Goal: Information Seeking & Learning: Learn about a topic

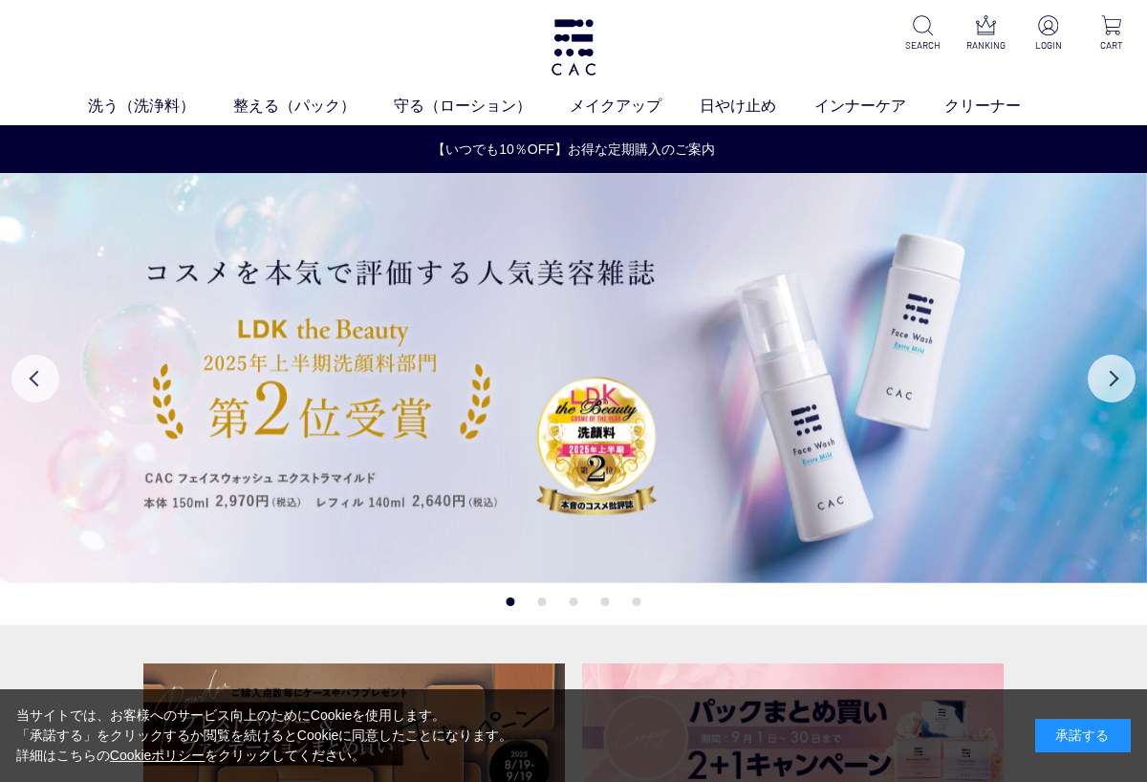
click at [1073, 734] on div "承諾する" at bounding box center [1083, 735] width 96 height 33
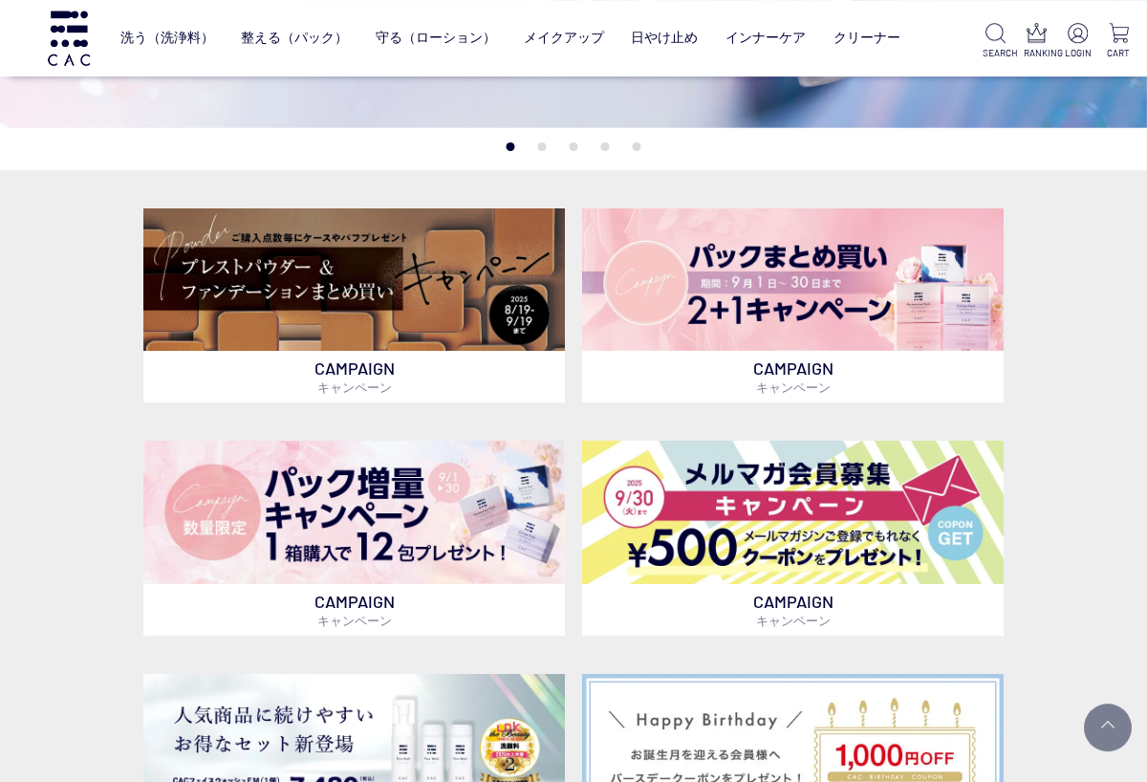
scroll to position [330, 0]
click at [882, 300] on img at bounding box center [793, 279] width 422 height 143
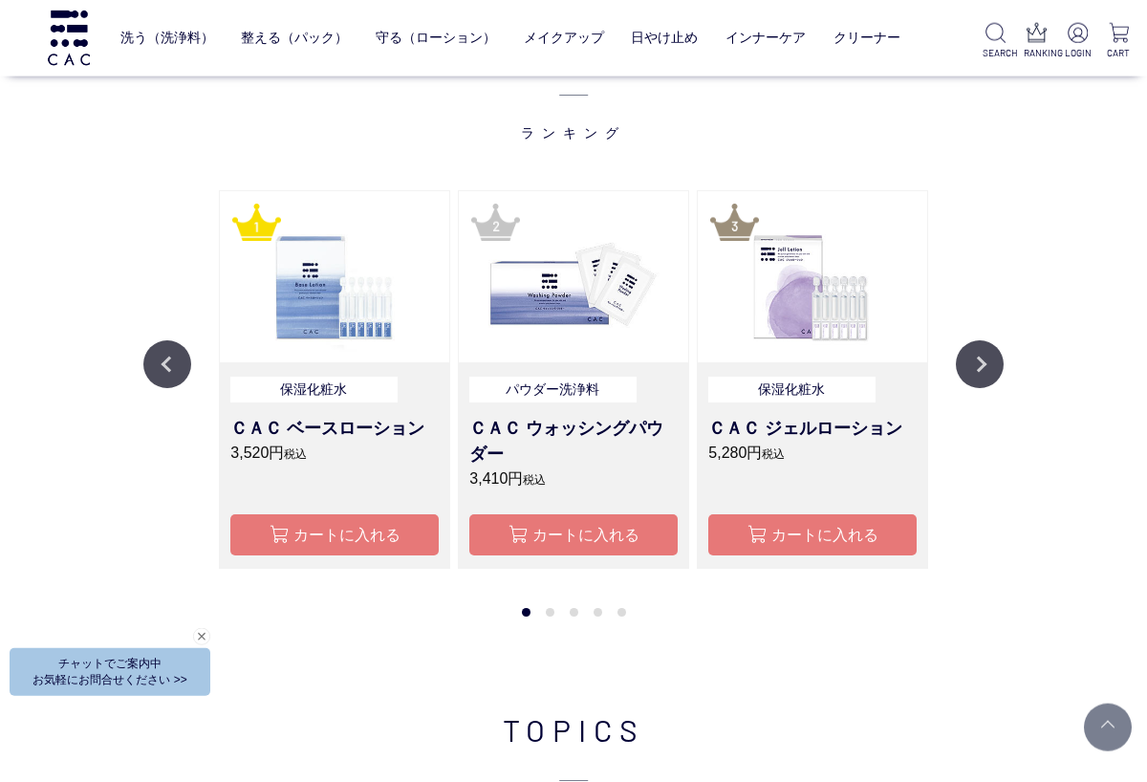
scroll to position [1862, 0]
click at [984, 373] on button "Next" at bounding box center [980, 363] width 48 height 48
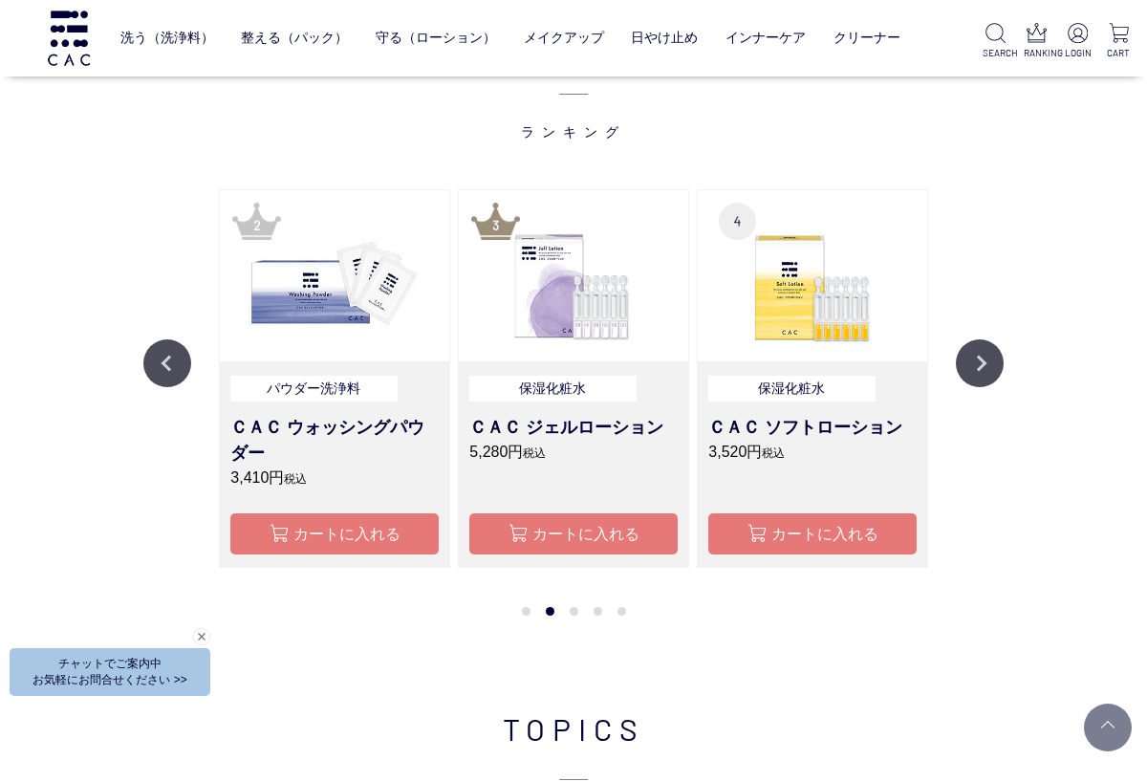
click at [996, 371] on button "Next" at bounding box center [980, 363] width 48 height 48
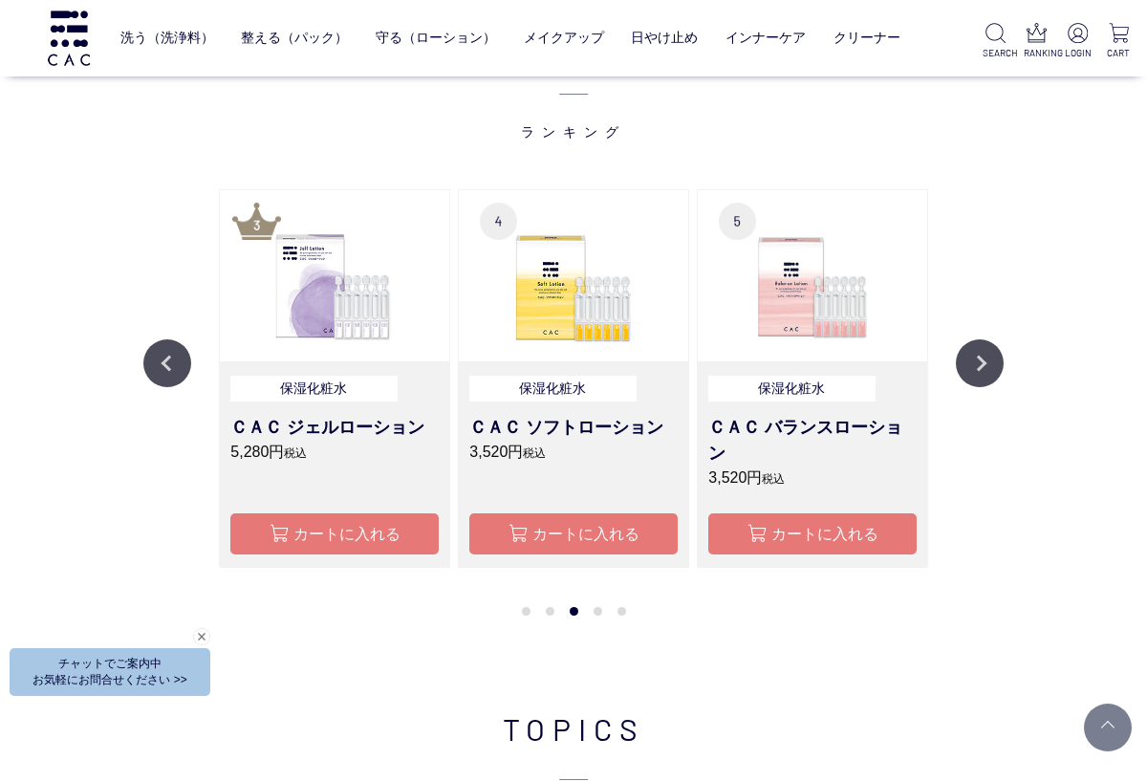
click at [1000, 363] on button "Next" at bounding box center [980, 363] width 48 height 48
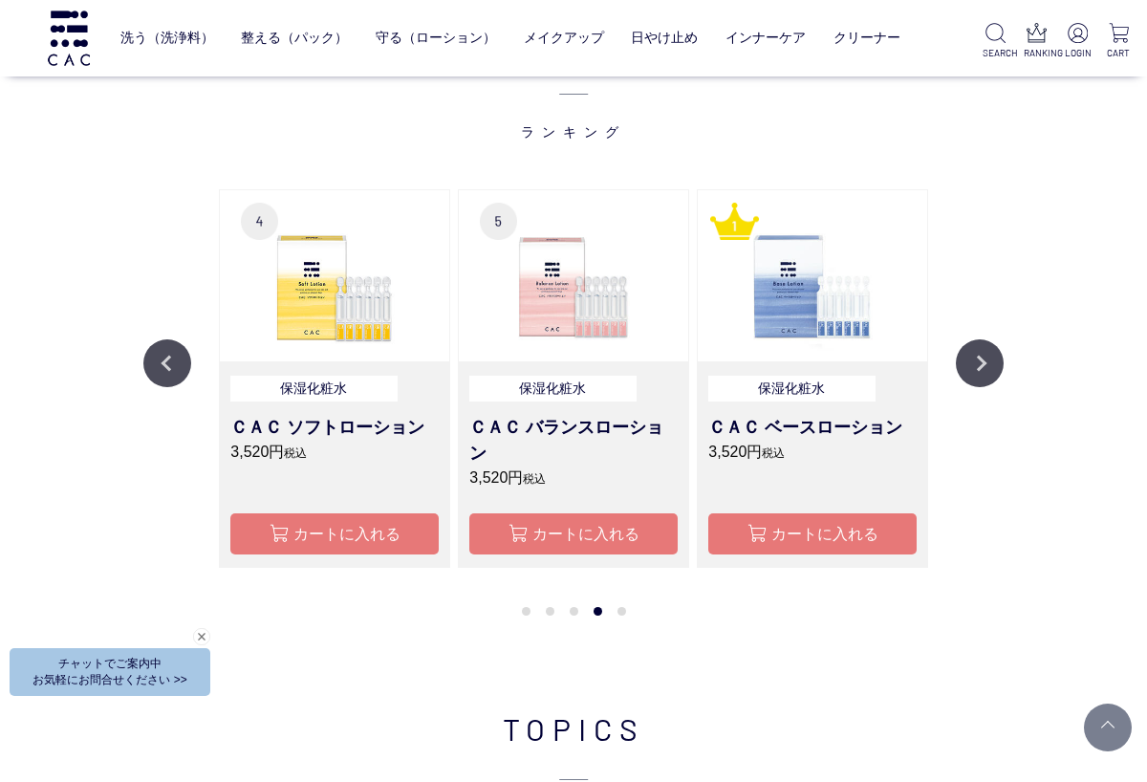
click at [1003, 359] on button "Next" at bounding box center [980, 363] width 48 height 48
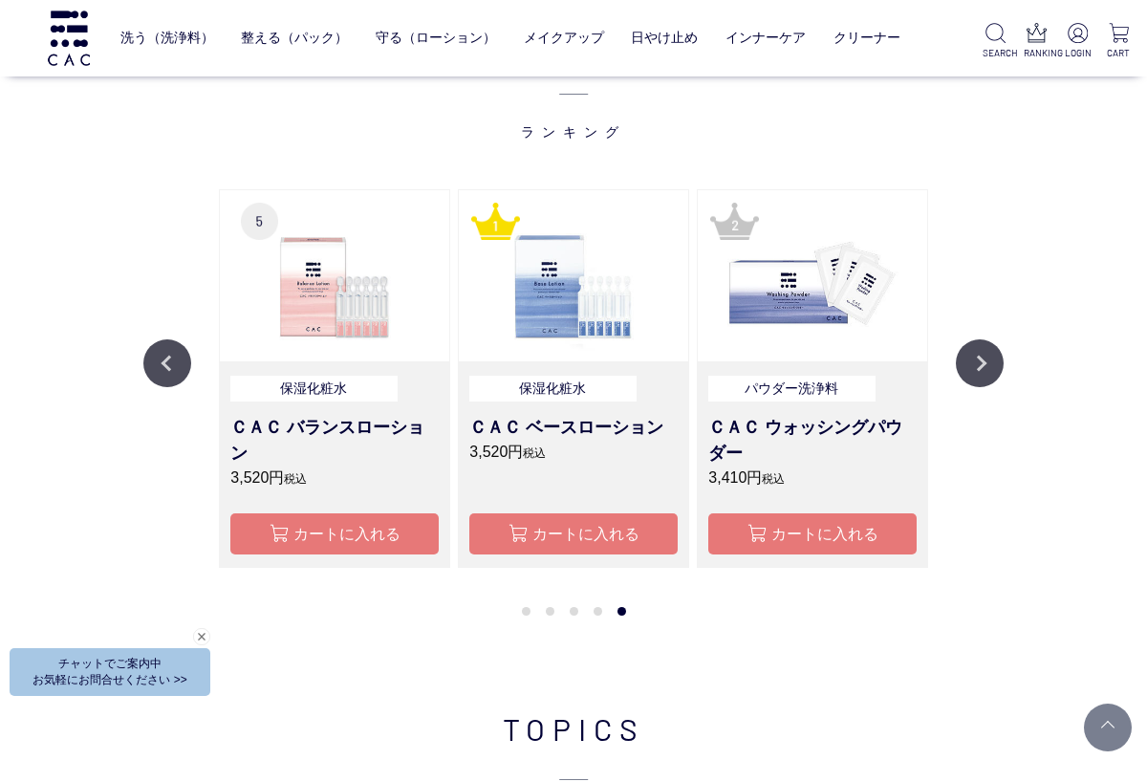
click at [1000, 373] on button "Next" at bounding box center [980, 363] width 48 height 48
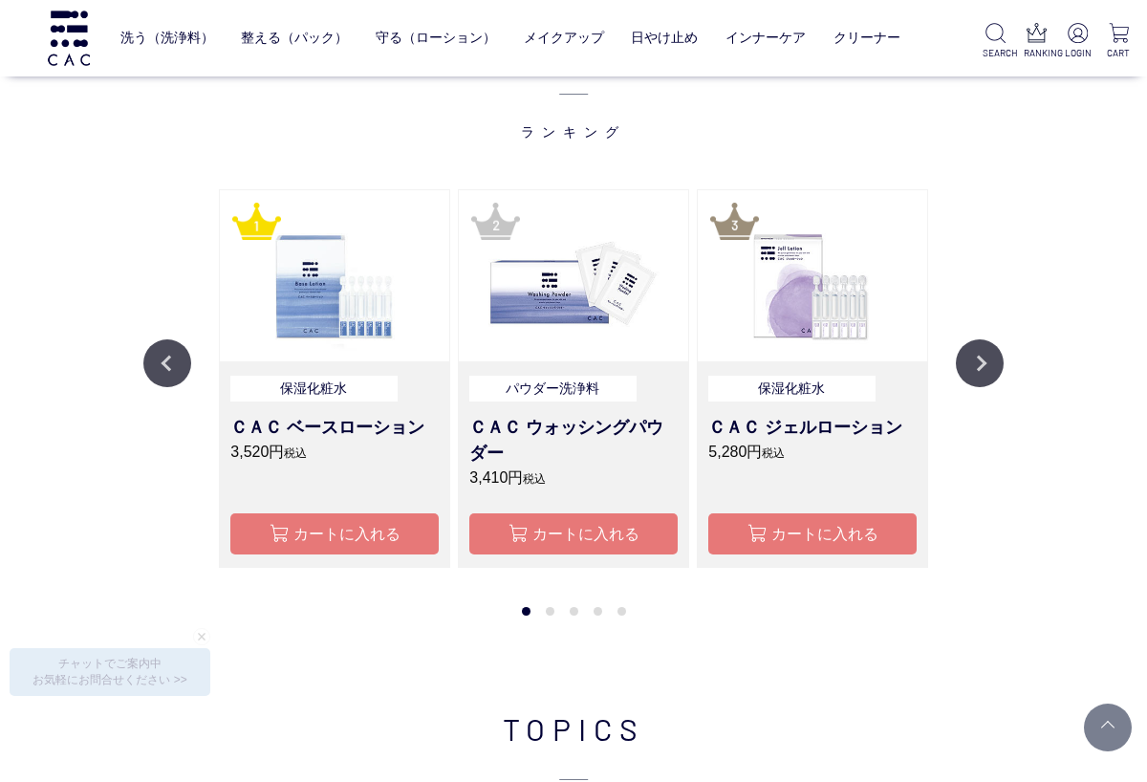
click at [1000, 355] on button "Next" at bounding box center [980, 363] width 48 height 48
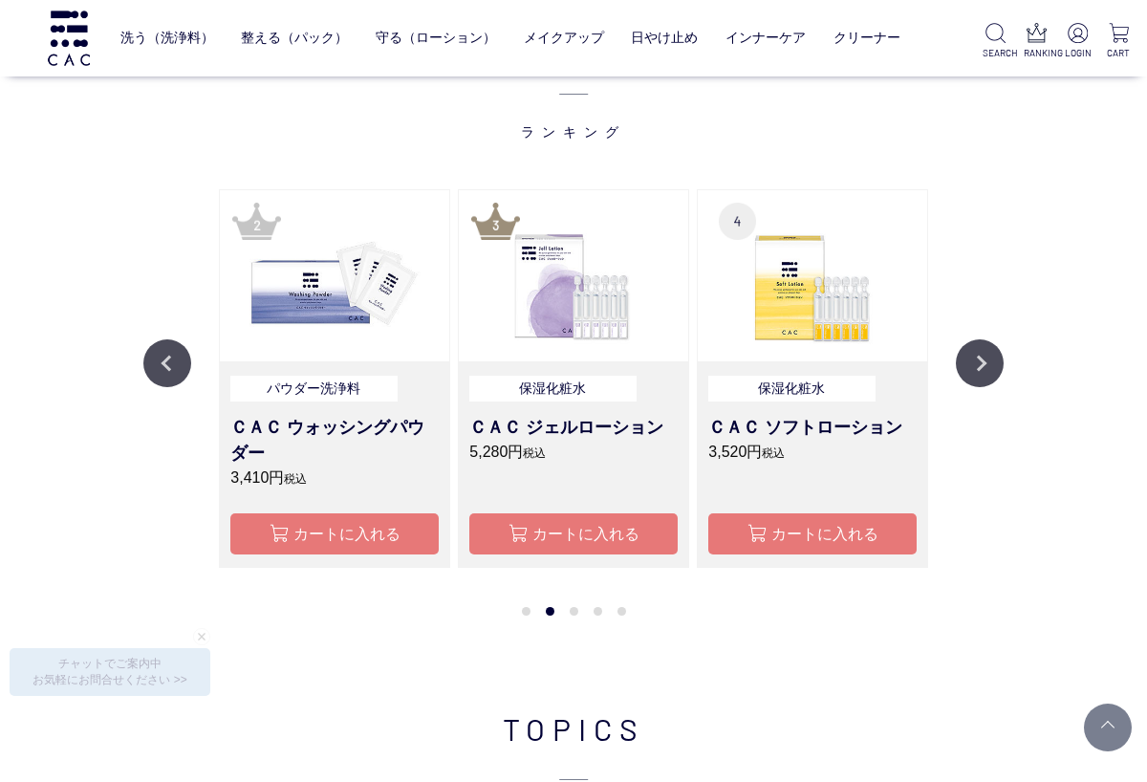
click at [979, 378] on button "Next" at bounding box center [980, 363] width 48 height 48
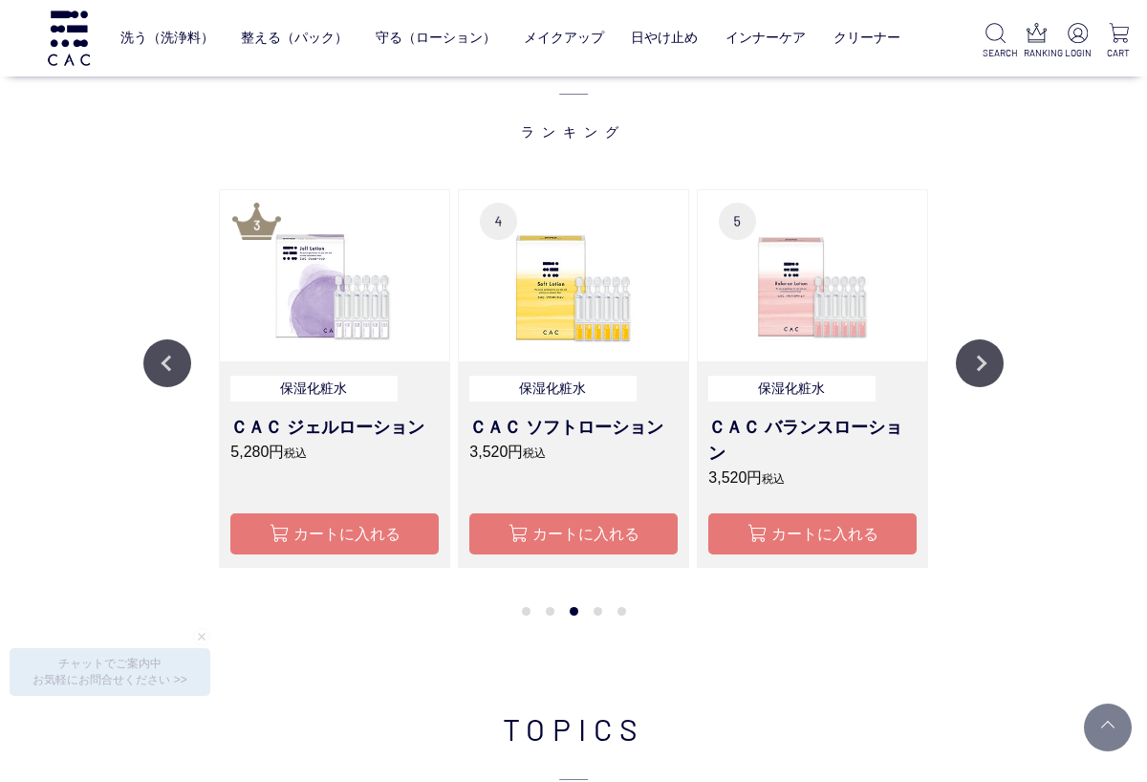
click at [1000, 371] on button "Next" at bounding box center [980, 363] width 48 height 48
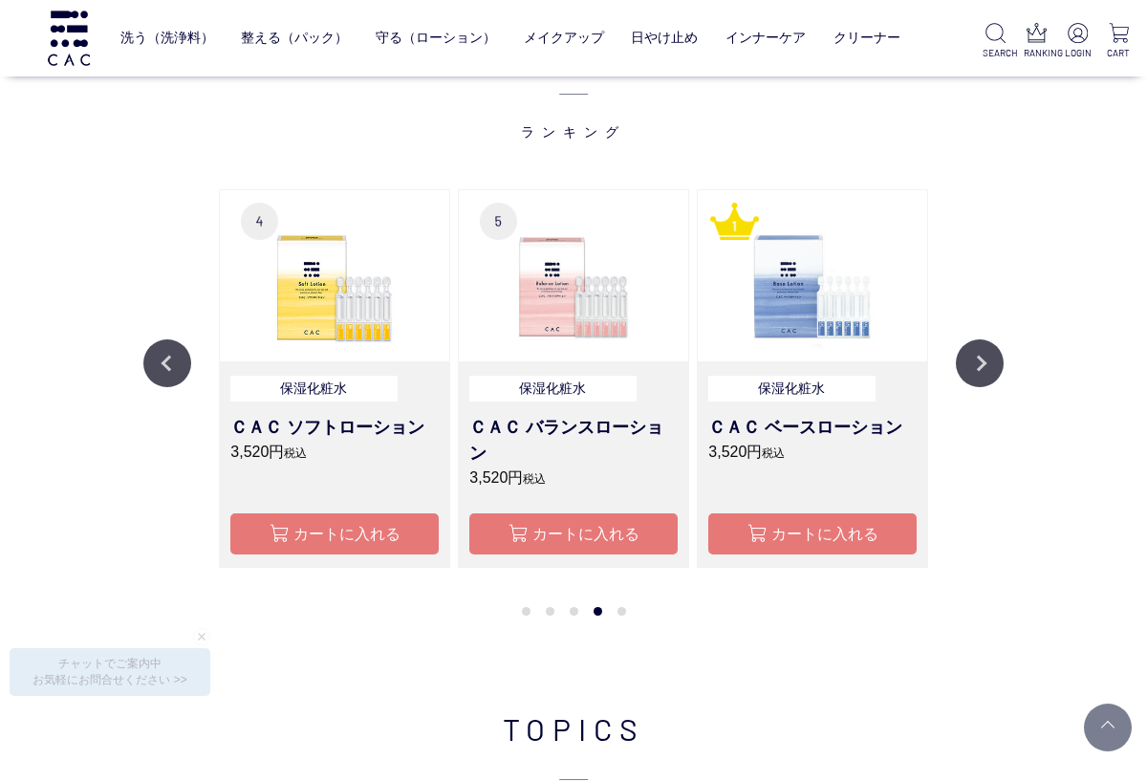
click at [1001, 359] on button "Next" at bounding box center [980, 363] width 48 height 48
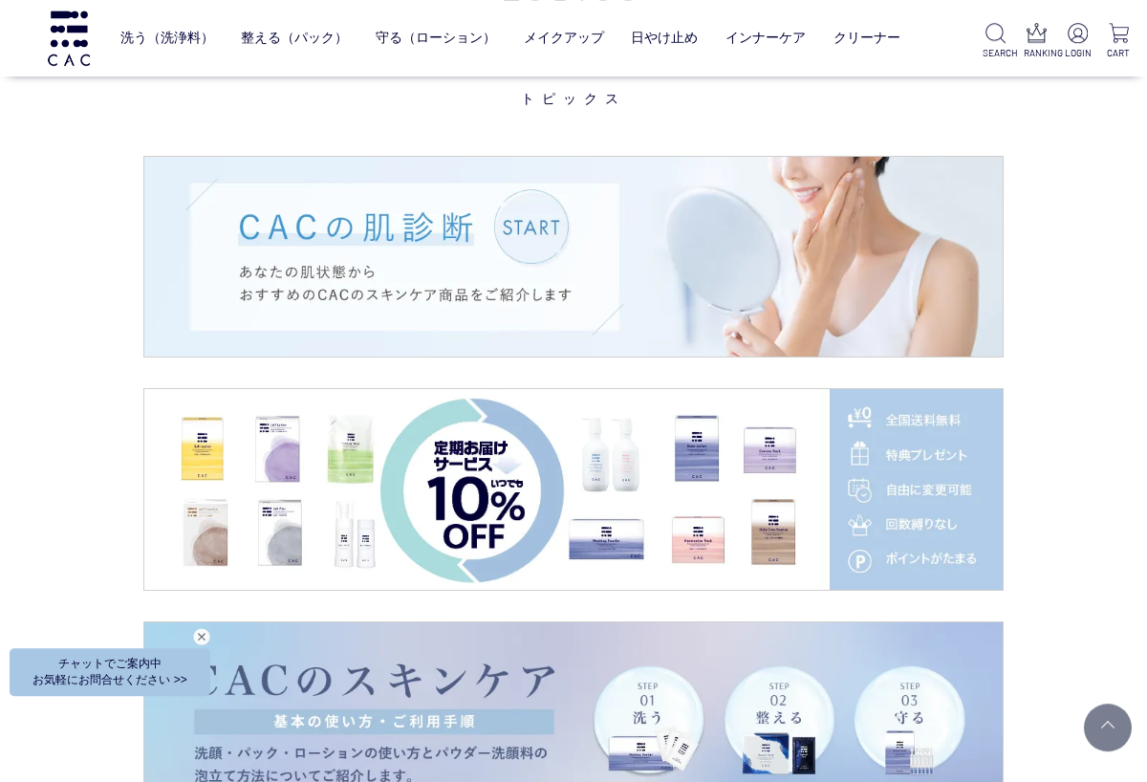
scroll to position [2582, 0]
click at [577, 228] on img at bounding box center [573, 257] width 859 height 201
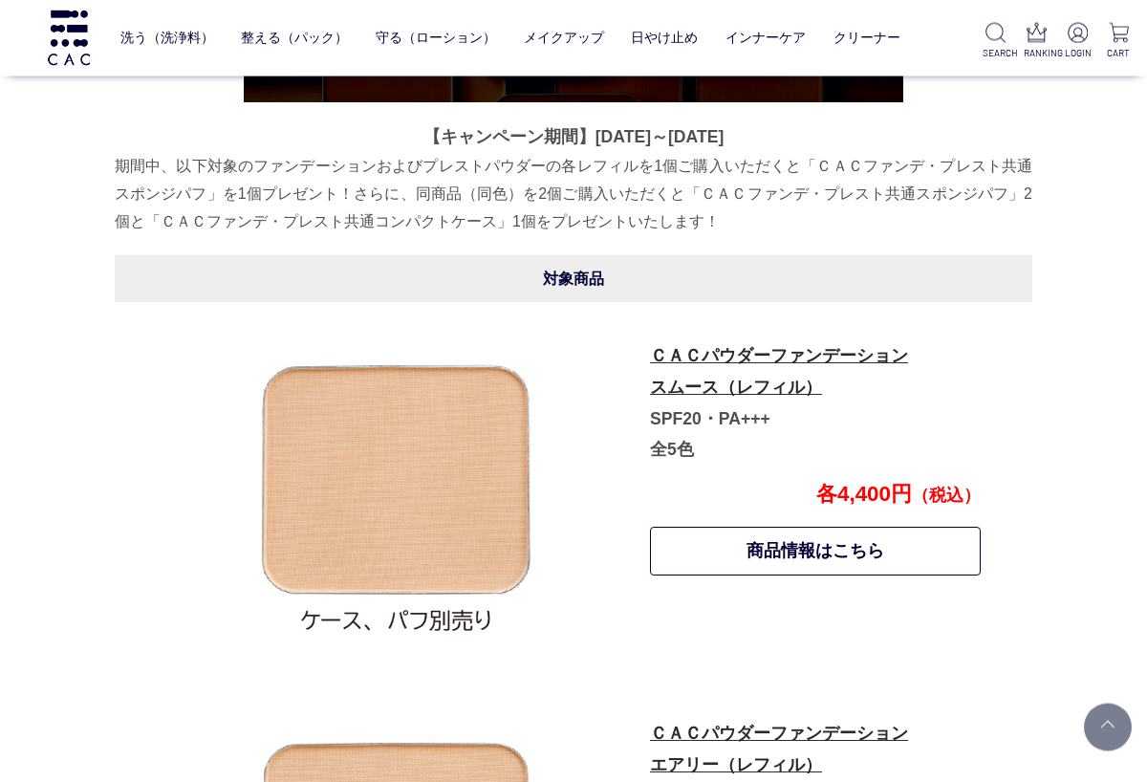
scroll to position [759, 0]
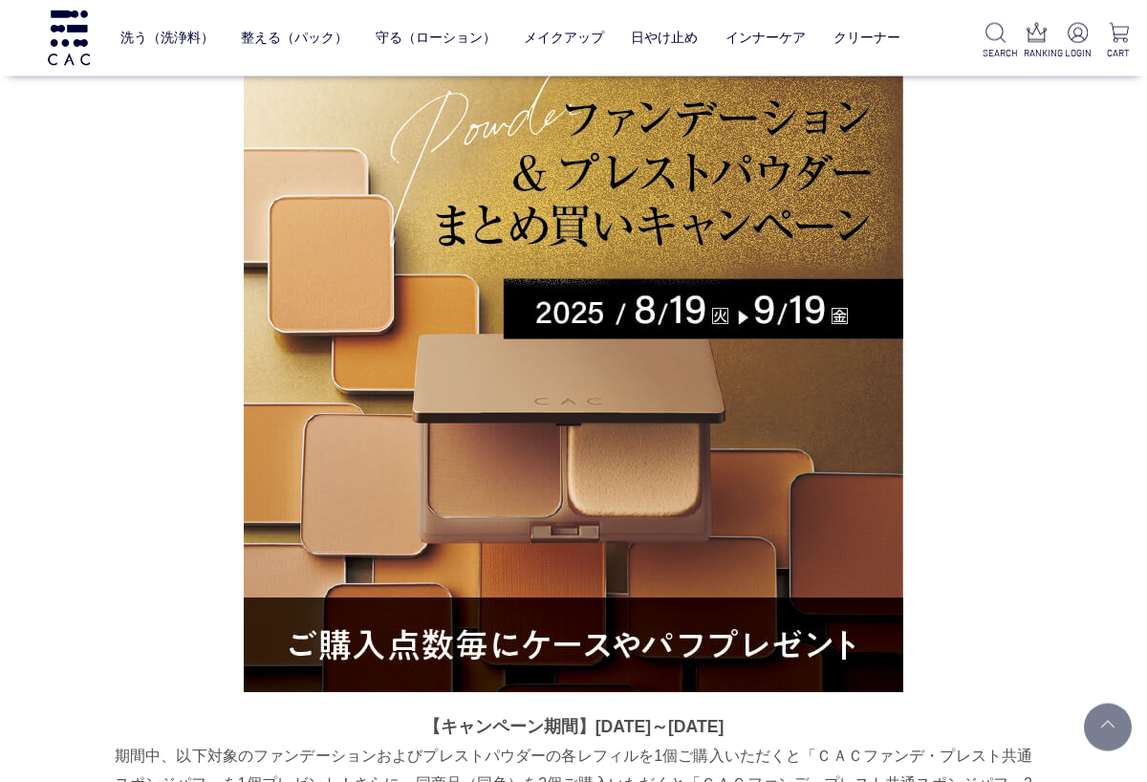
scroll to position [0, 0]
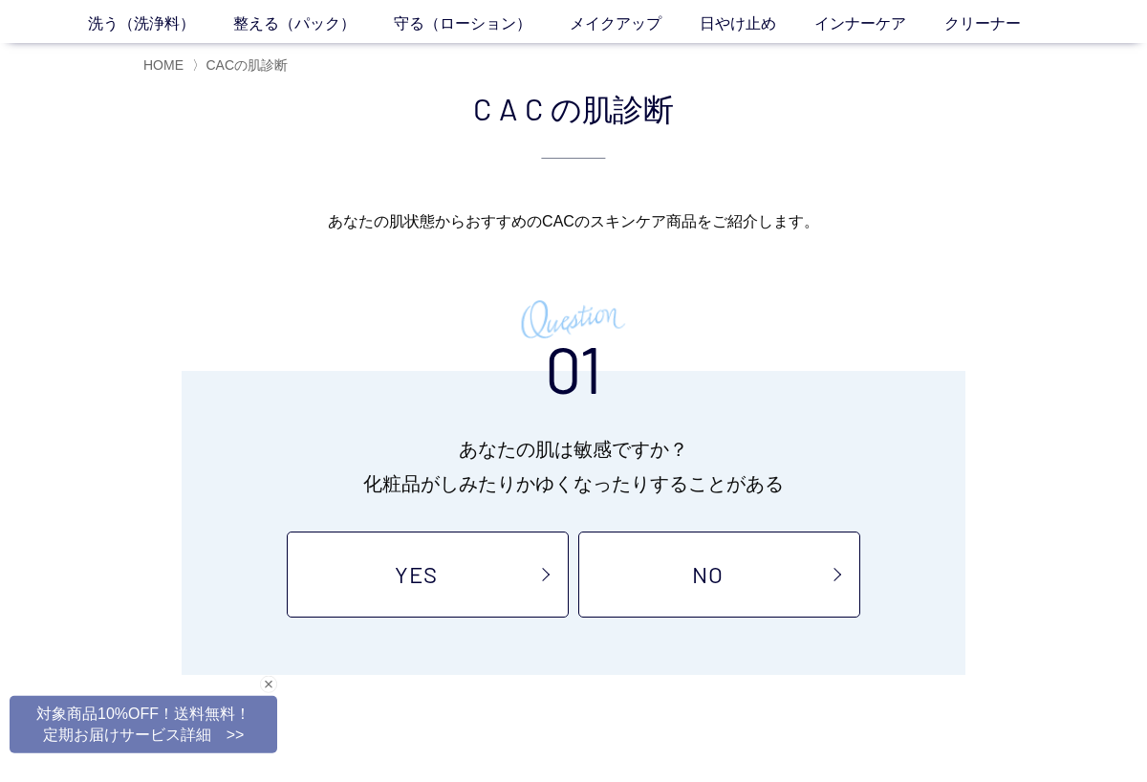
scroll to position [93, 0]
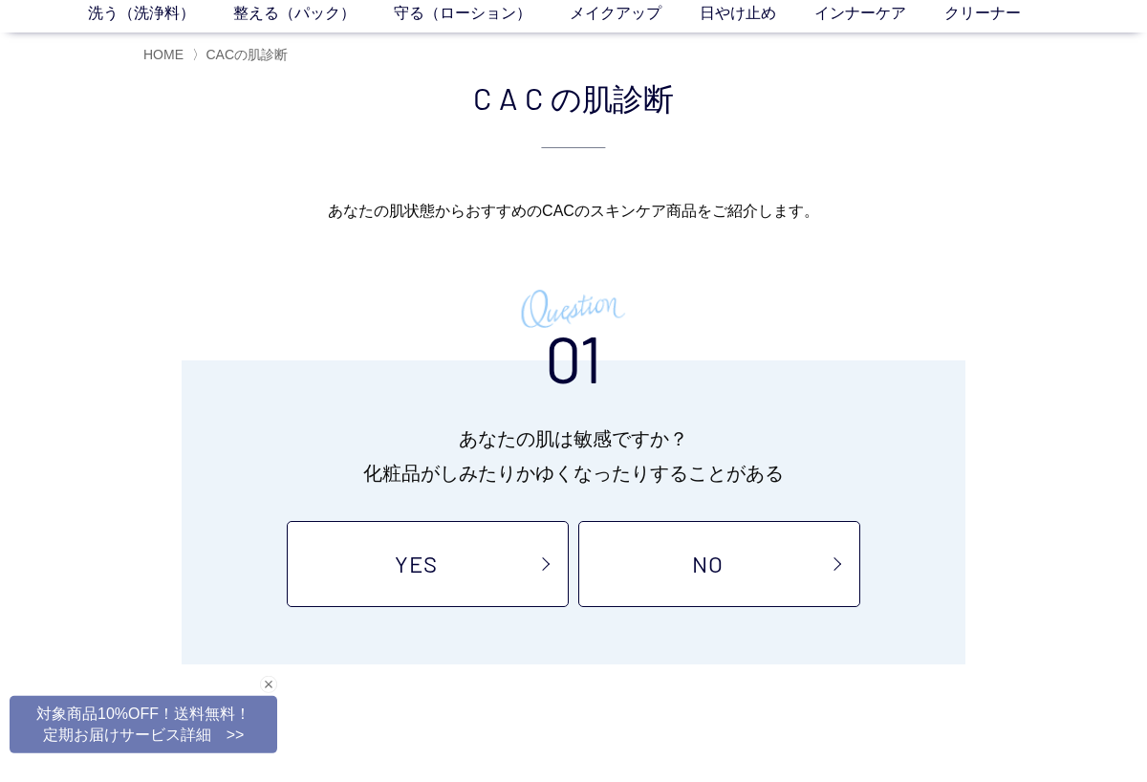
click at [434, 564] on link "YES" at bounding box center [428, 564] width 282 height 86
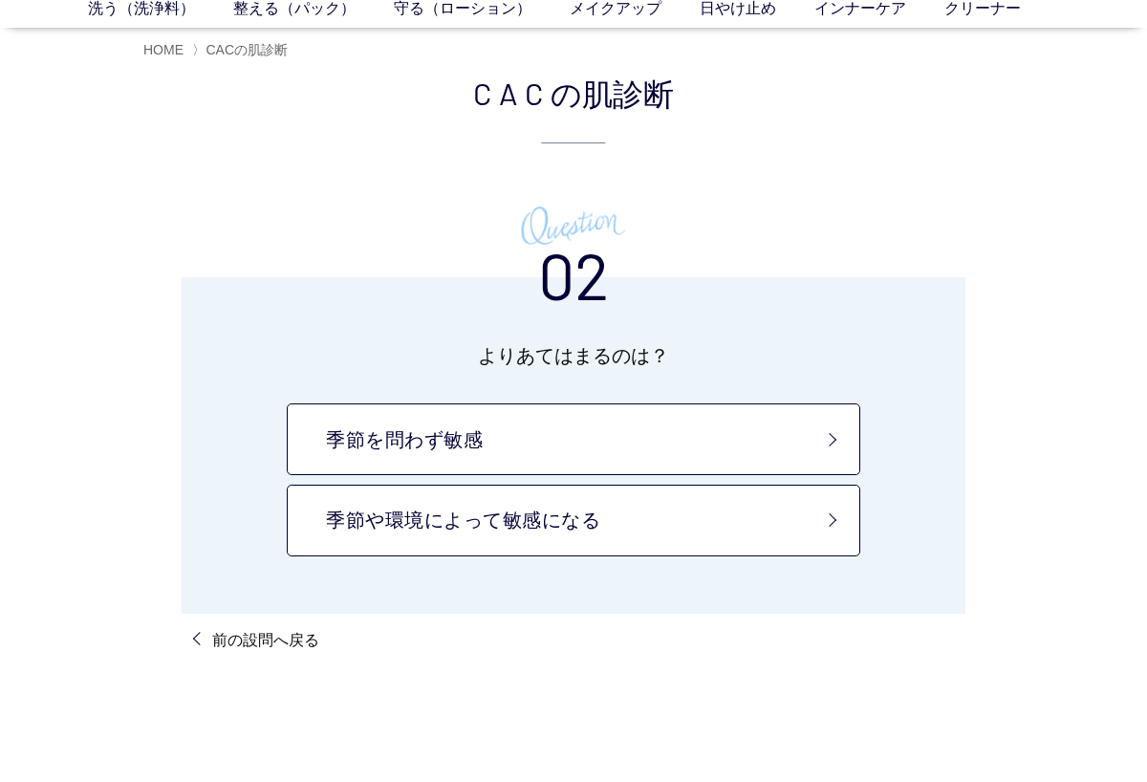
scroll to position [101, 0]
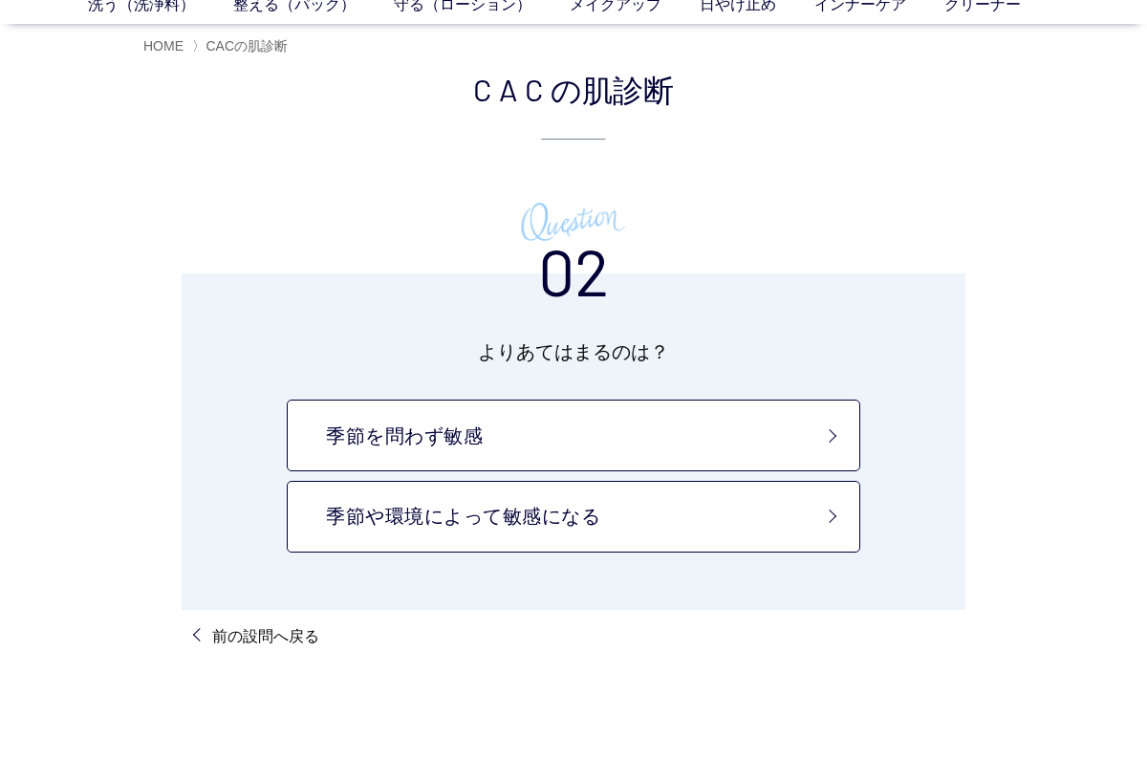
click at [857, 509] on link "季節や環境によって敏感になる" at bounding box center [574, 517] width 574 height 72
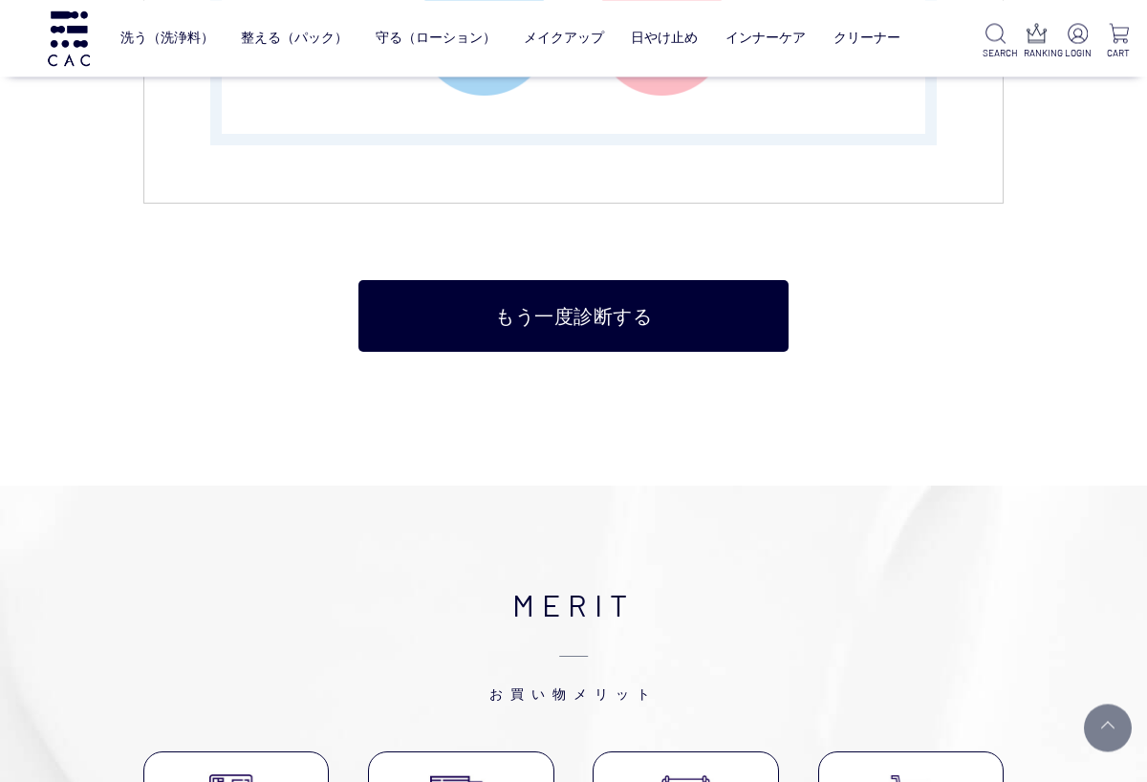
scroll to position [4012, 0]
click at [625, 321] on link "もう一度診断する" at bounding box center [574, 316] width 430 height 72
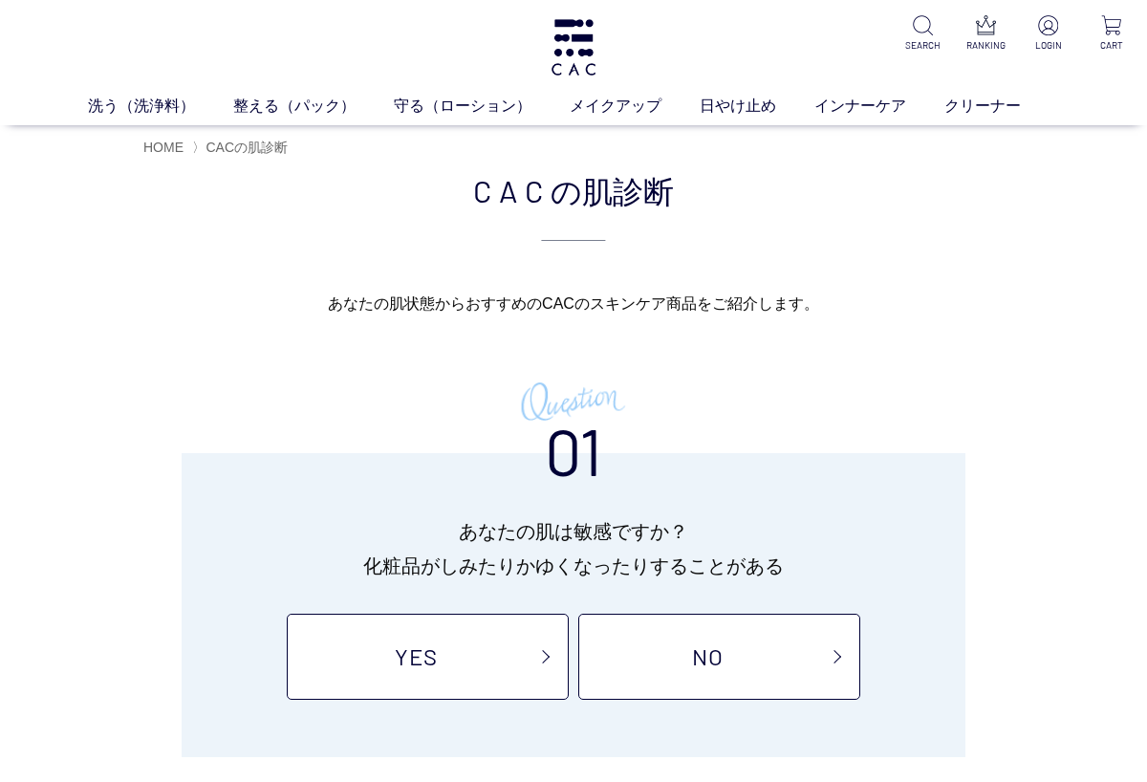
click at [697, 672] on link "NO" at bounding box center [719, 657] width 282 height 86
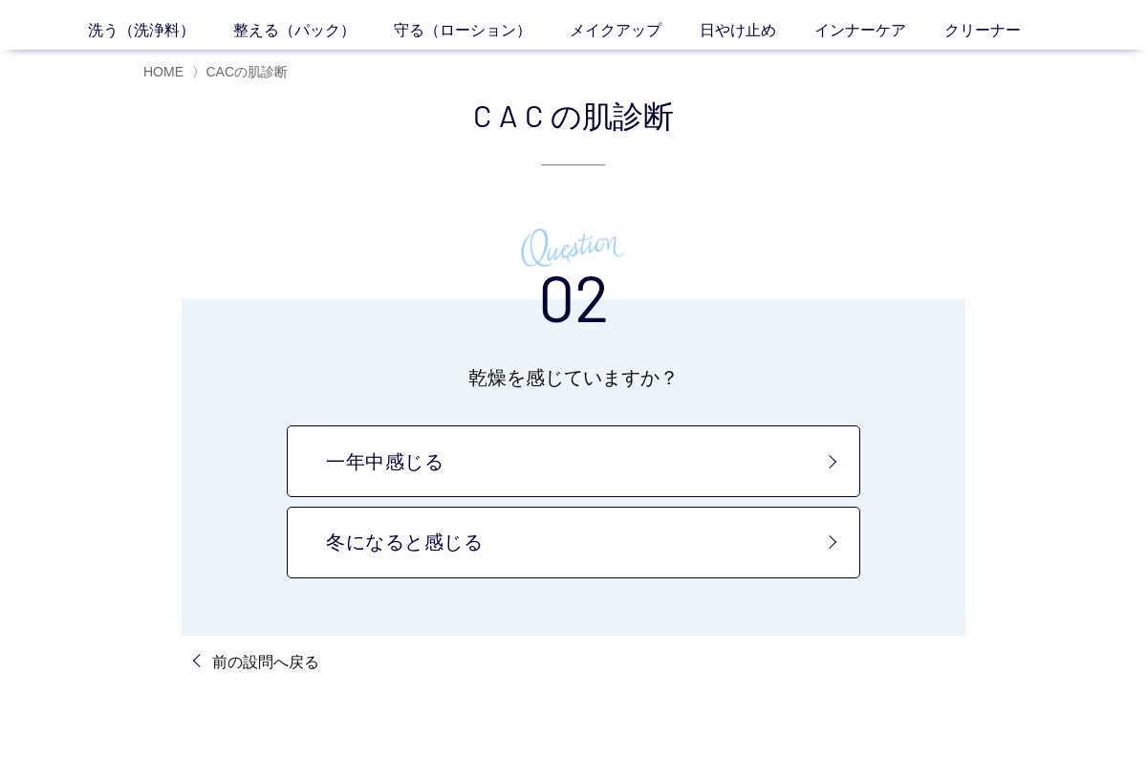
scroll to position [76, 0]
click at [814, 543] on link "冬になると感じる" at bounding box center [574, 543] width 574 height 72
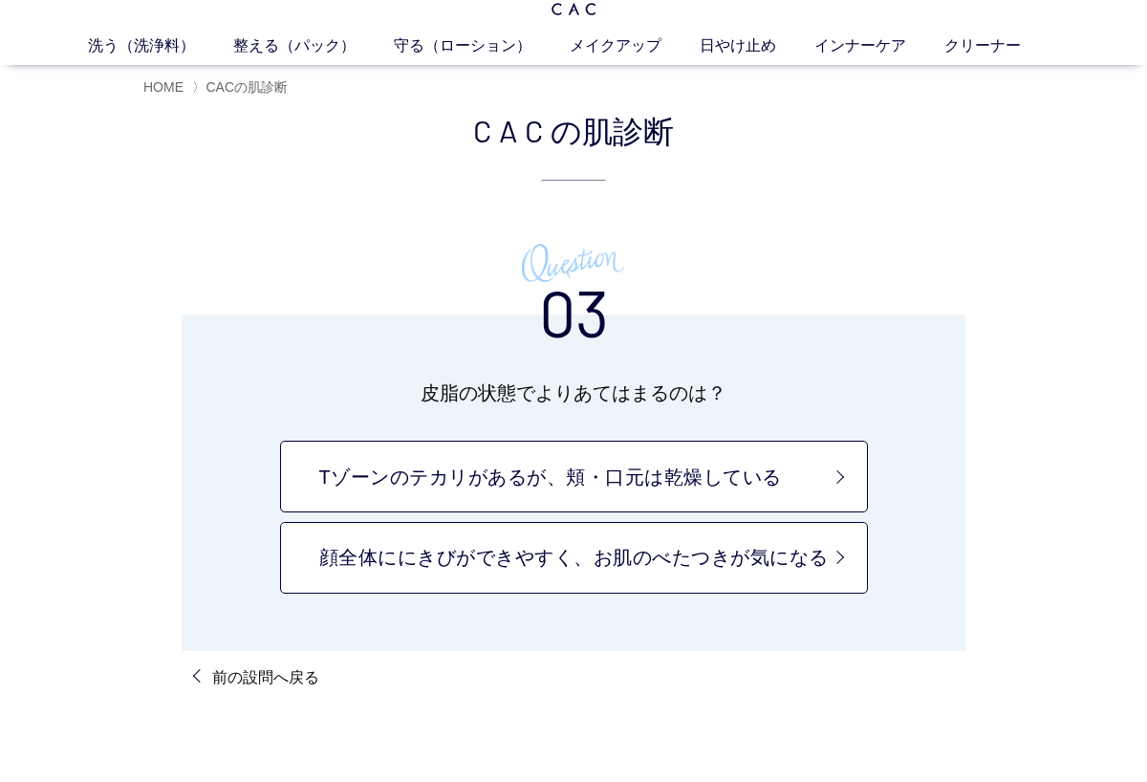
scroll to position [63, 0]
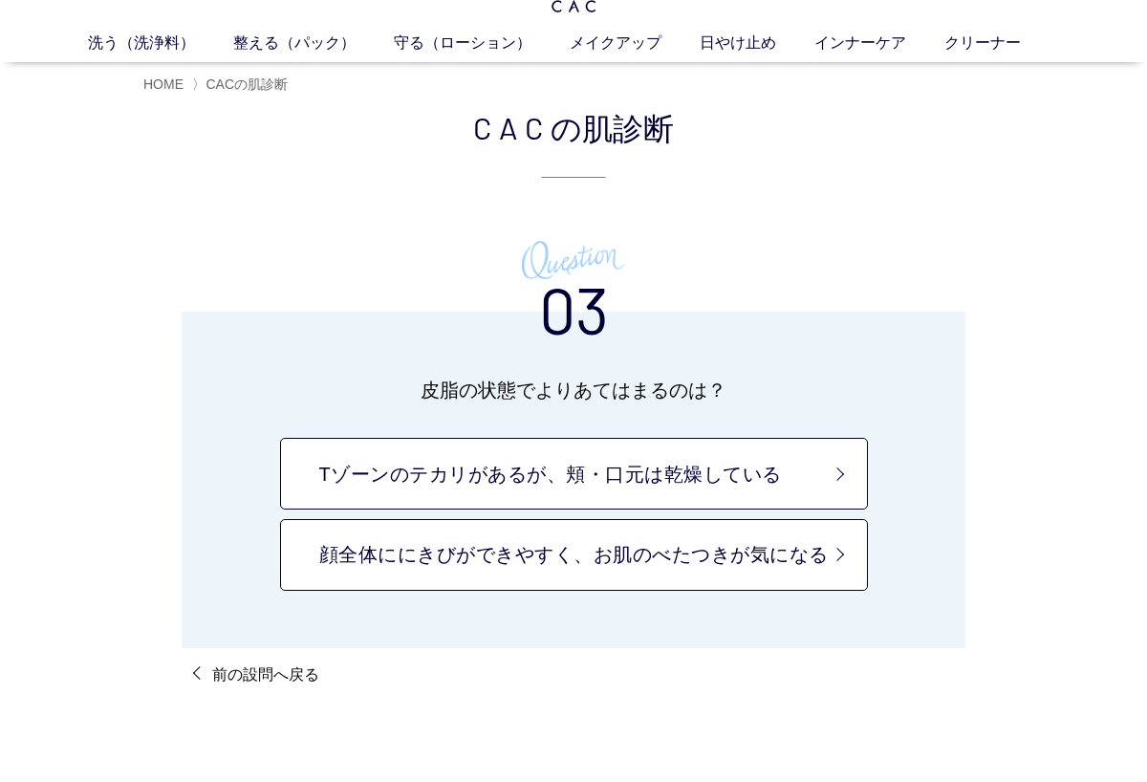
click at [839, 468] on link "Tゾーンのテカリがあるが、頬・口元は乾燥している" at bounding box center [574, 474] width 588 height 72
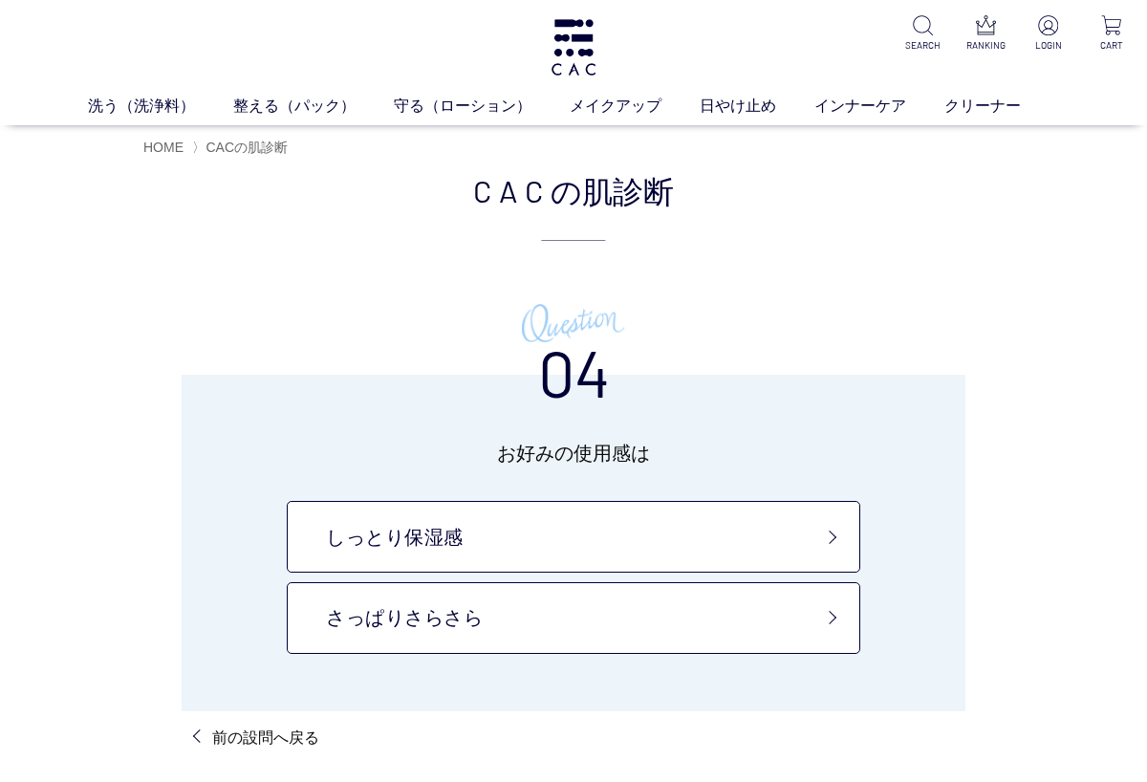
click at [523, 600] on link "さっぱりさらさら" at bounding box center [574, 618] width 574 height 72
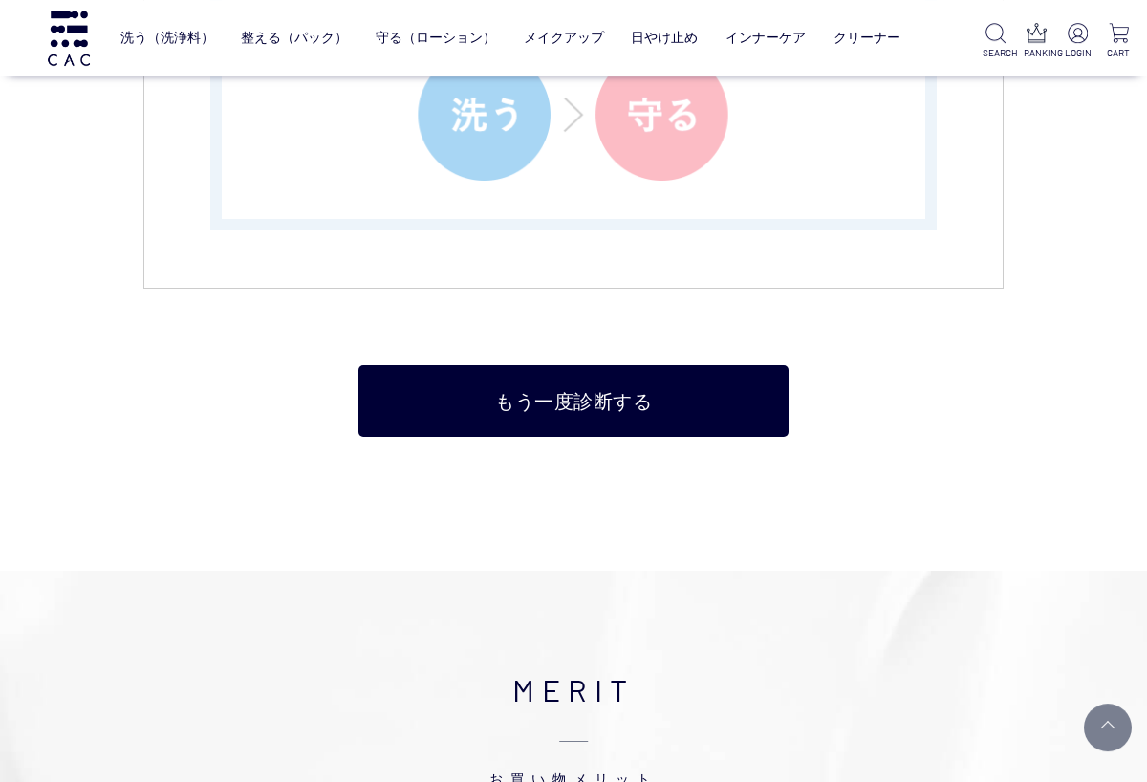
scroll to position [2823, 0]
click at [643, 394] on link "もう一度診断する" at bounding box center [574, 401] width 430 height 72
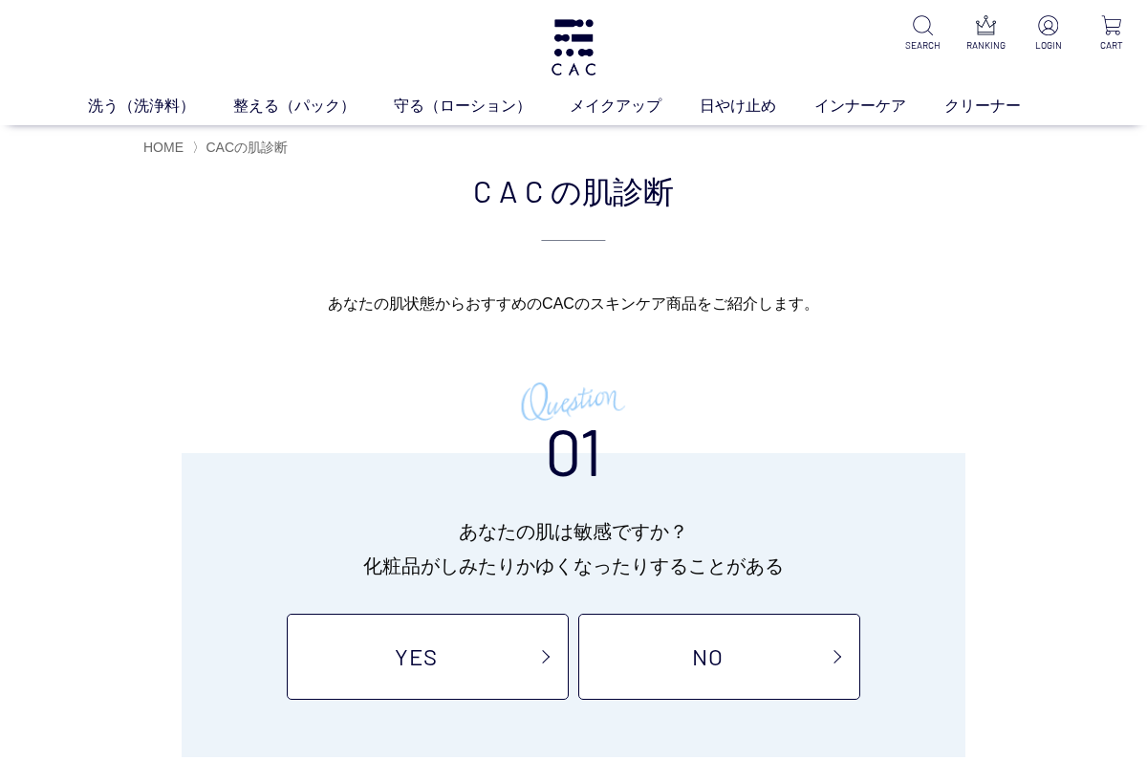
click at [700, 667] on link "NO" at bounding box center [719, 657] width 282 height 86
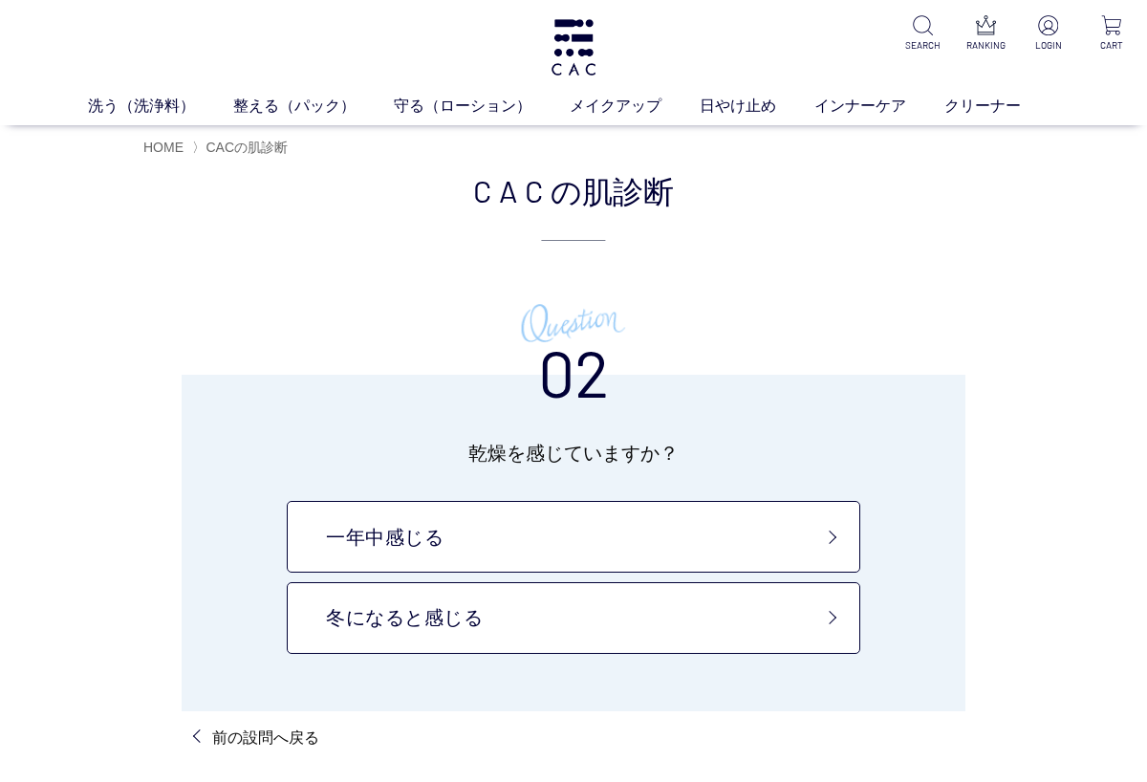
click at [771, 633] on link "冬になると感じる" at bounding box center [574, 618] width 574 height 72
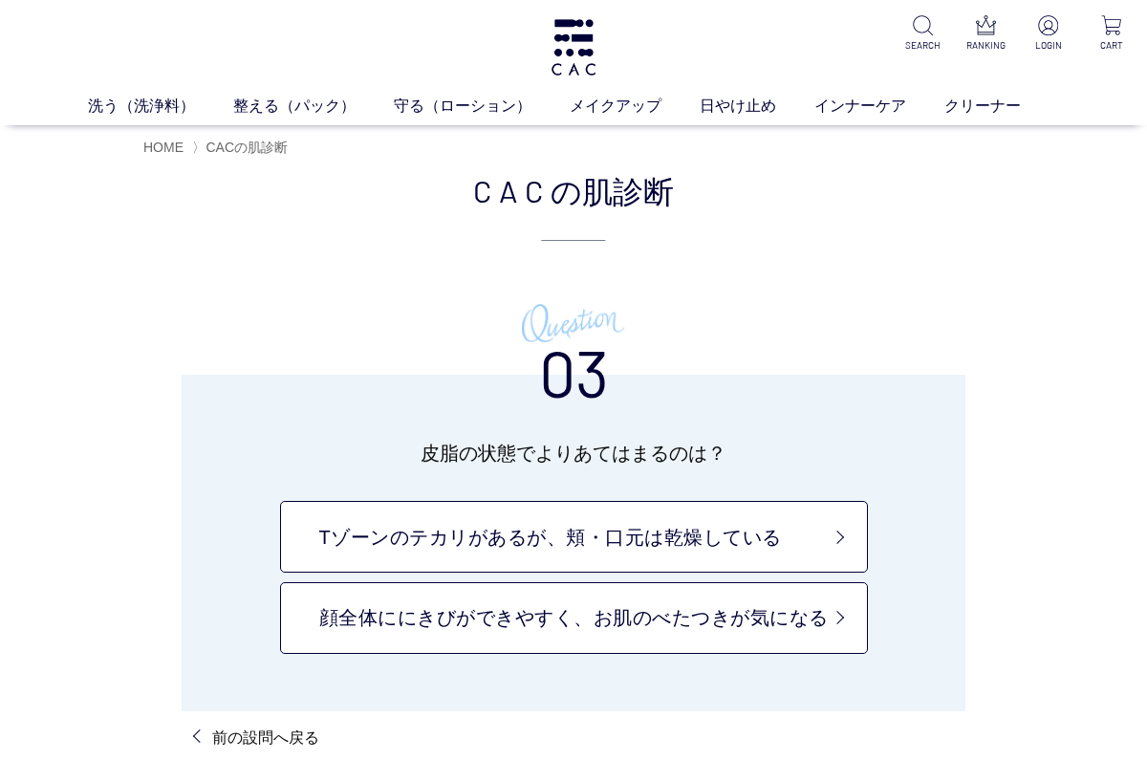
click at [752, 522] on link "Tゾーンのテカリがあるが、頬・口元は乾燥している" at bounding box center [574, 537] width 588 height 72
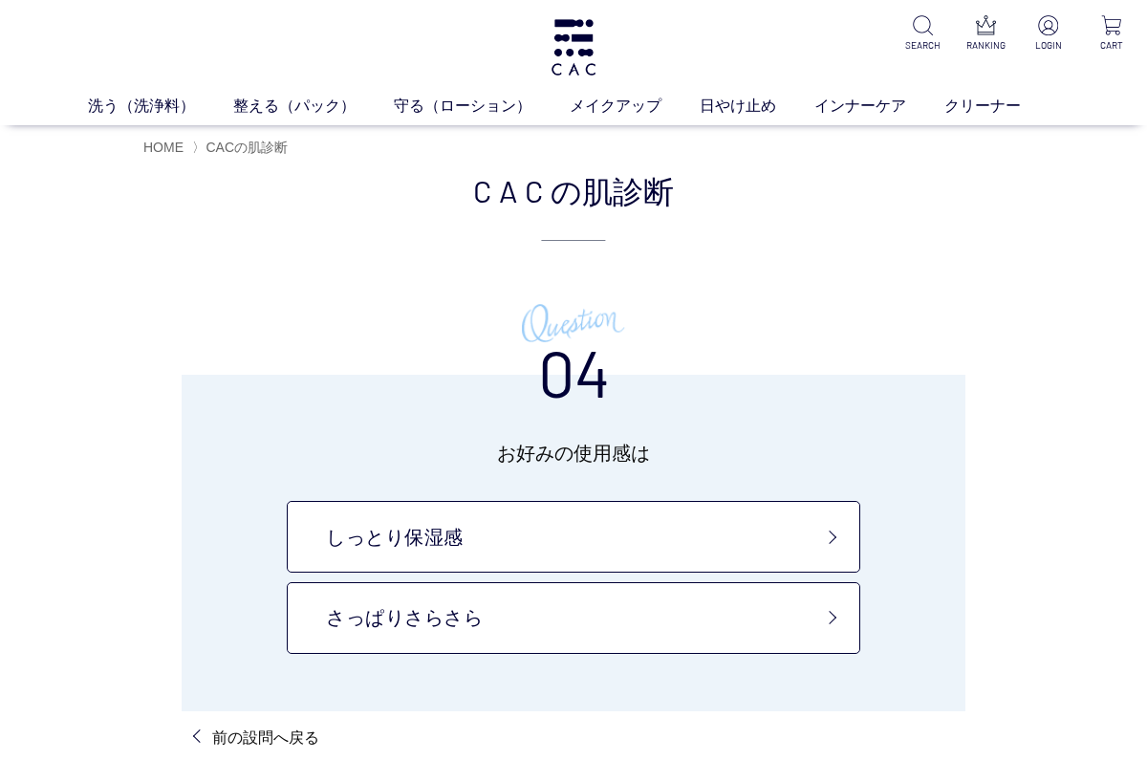
click at [709, 533] on link "しっとり保湿感" at bounding box center [574, 537] width 574 height 72
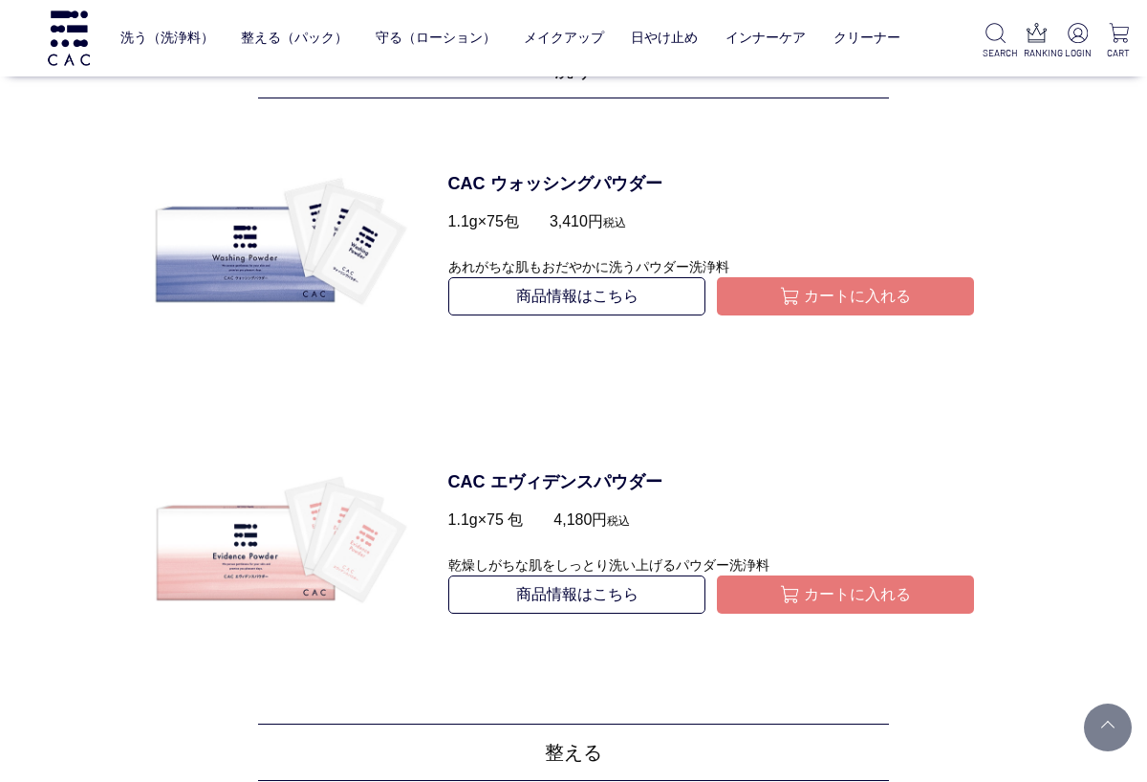
scroll to position [976, 0]
